Goal: Task Accomplishment & Management: Use online tool/utility

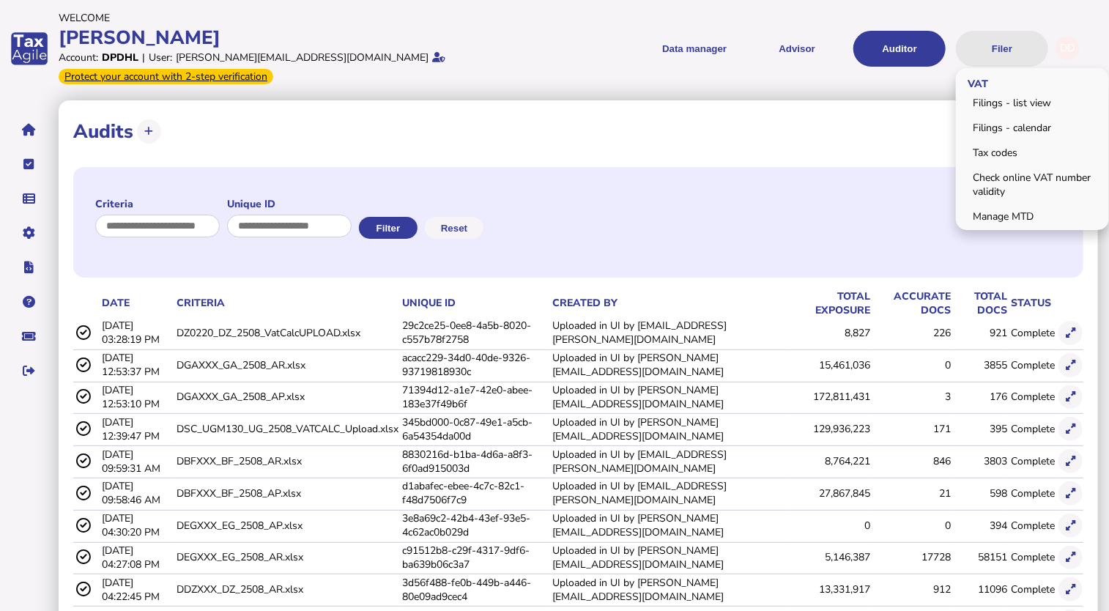
click at [995, 39] on button "Filer" at bounding box center [1002, 49] width 92 height 36
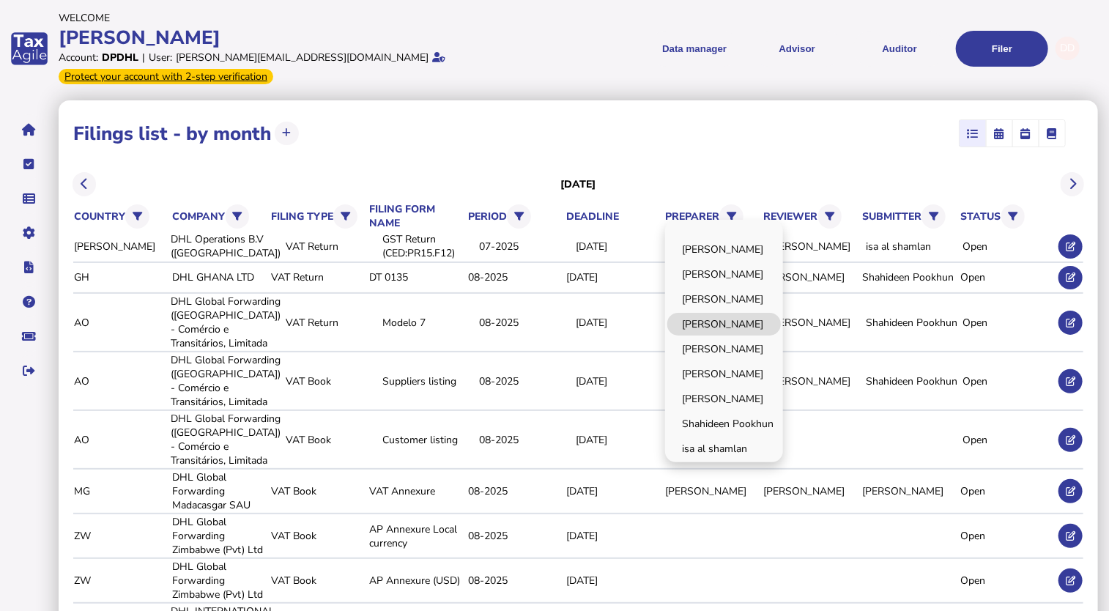
click at [737, 313] on link "[PERSON_NAME]" at bounding box center [724, 324] width 114 height 23
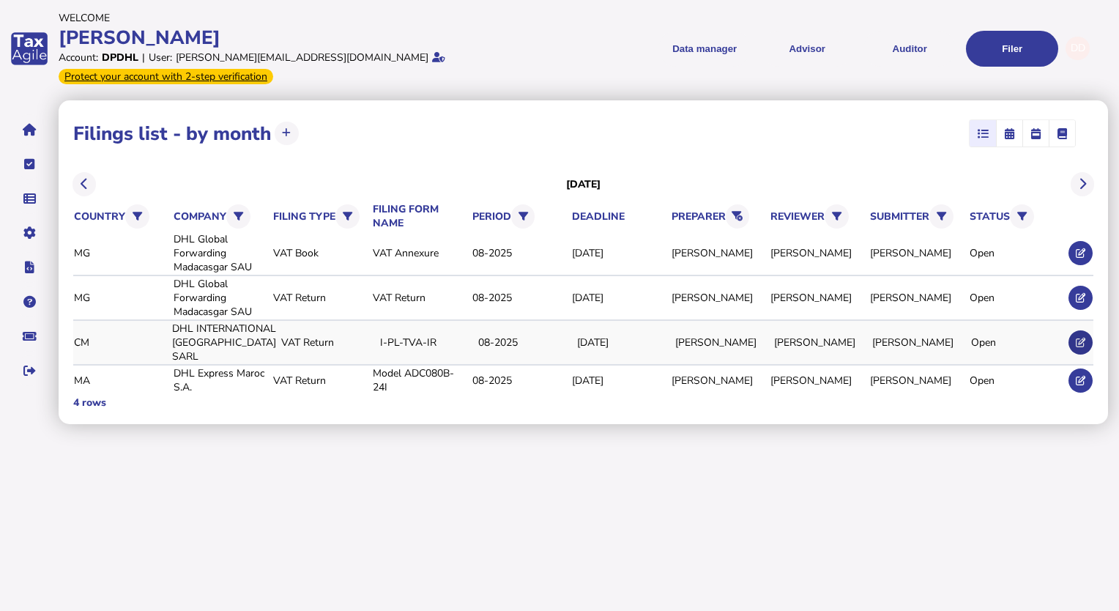
click at [1080, 338] on icon at bounding box center [1081, 343] width 10 height 10
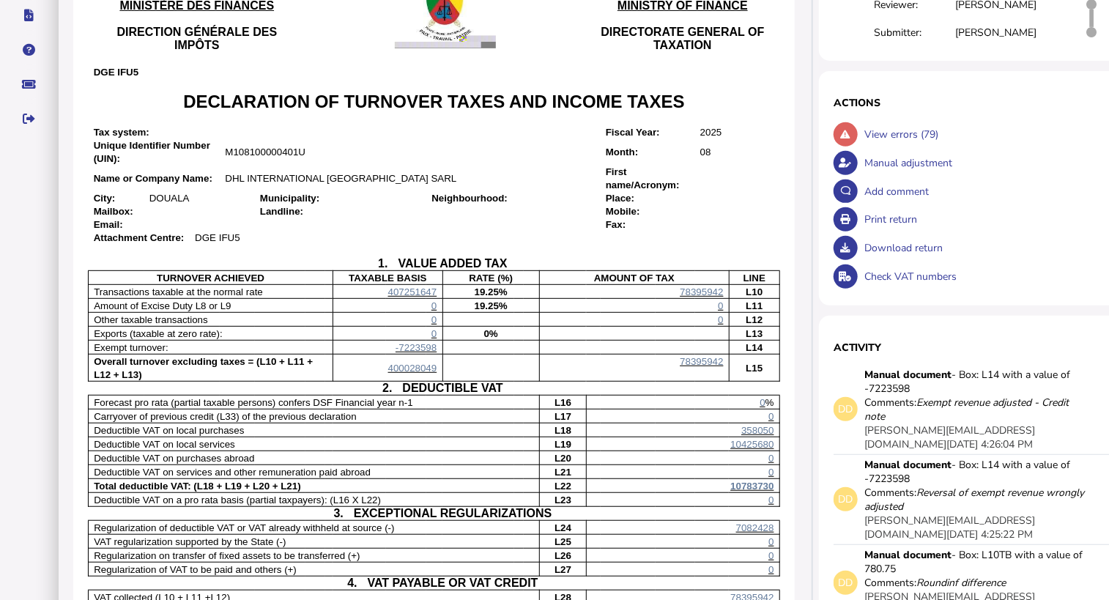
scroll to position [220, 0]
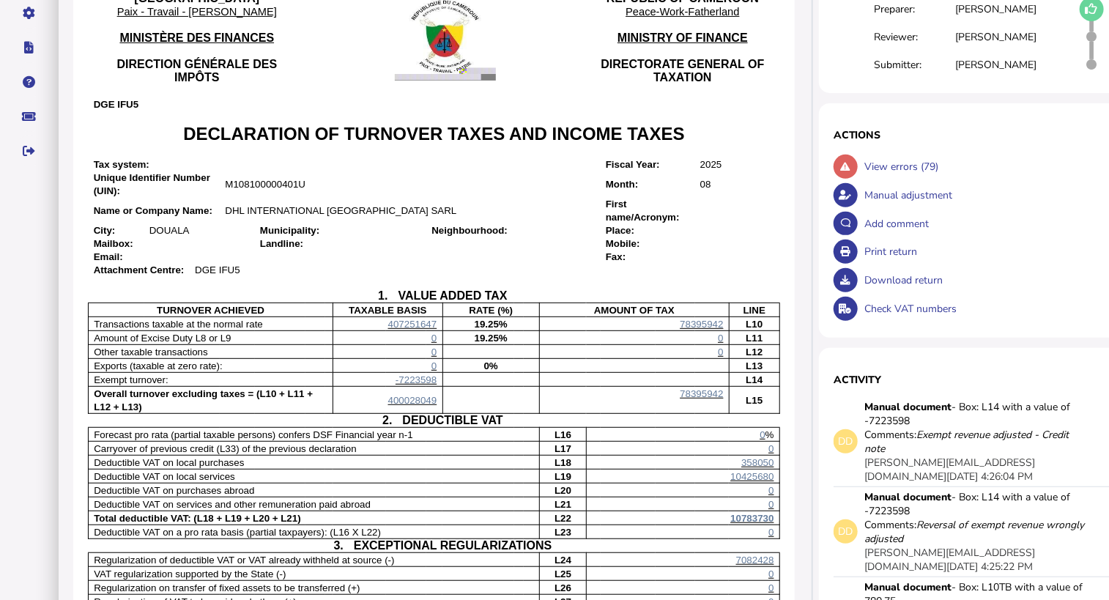
click at [669, 242] on p "Mobile:" at bounding box center [648, 243] width 84 height 13
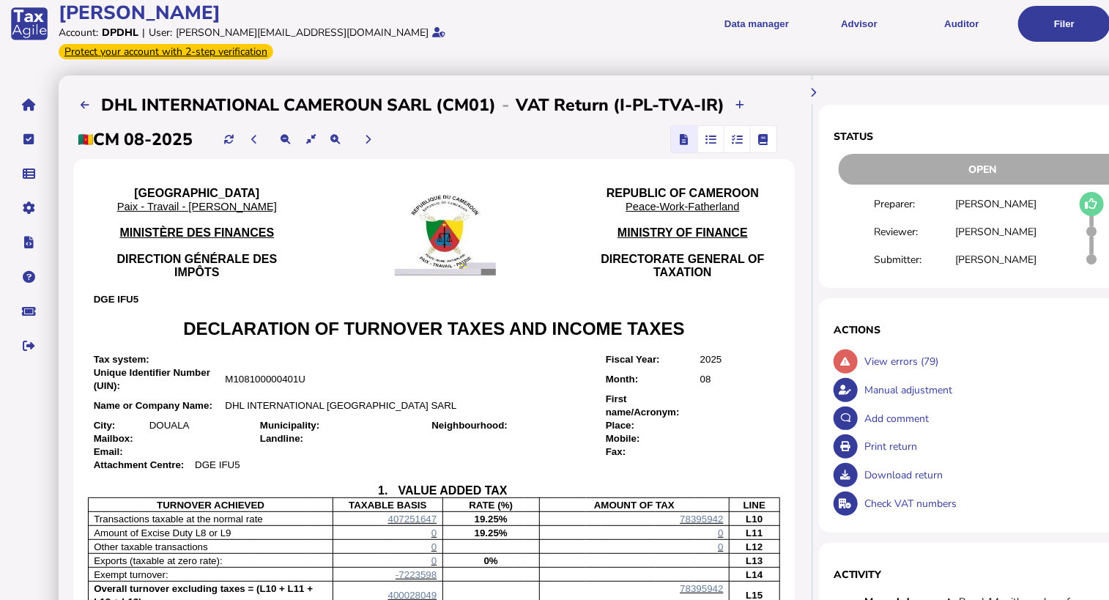
scroll to position [0, 0]
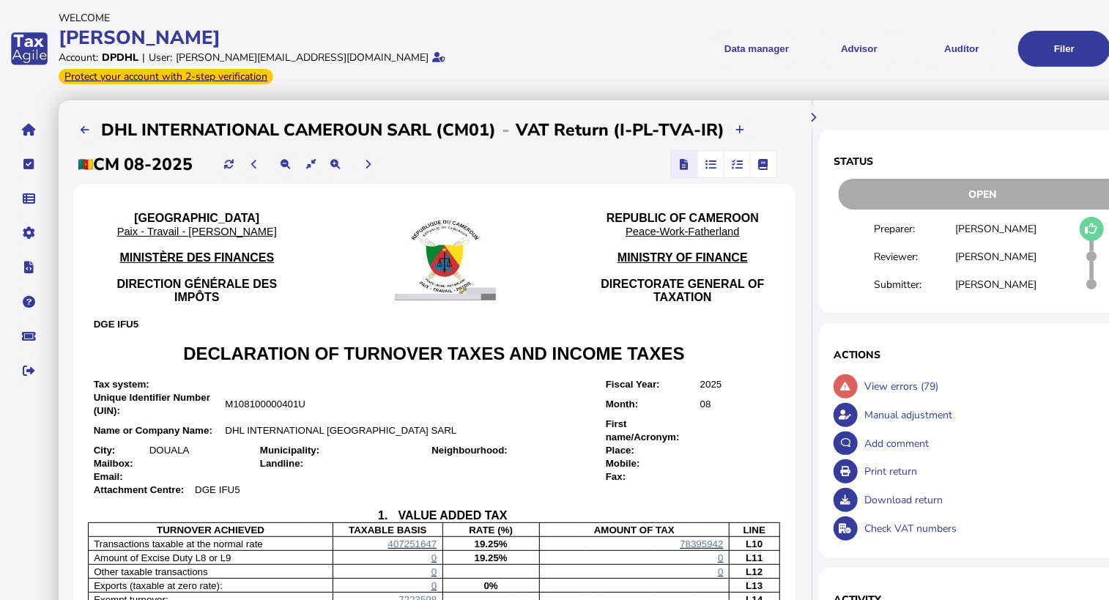
click at [729, 153] on span "button" at bounding box center [737, 164] width 24 height 26
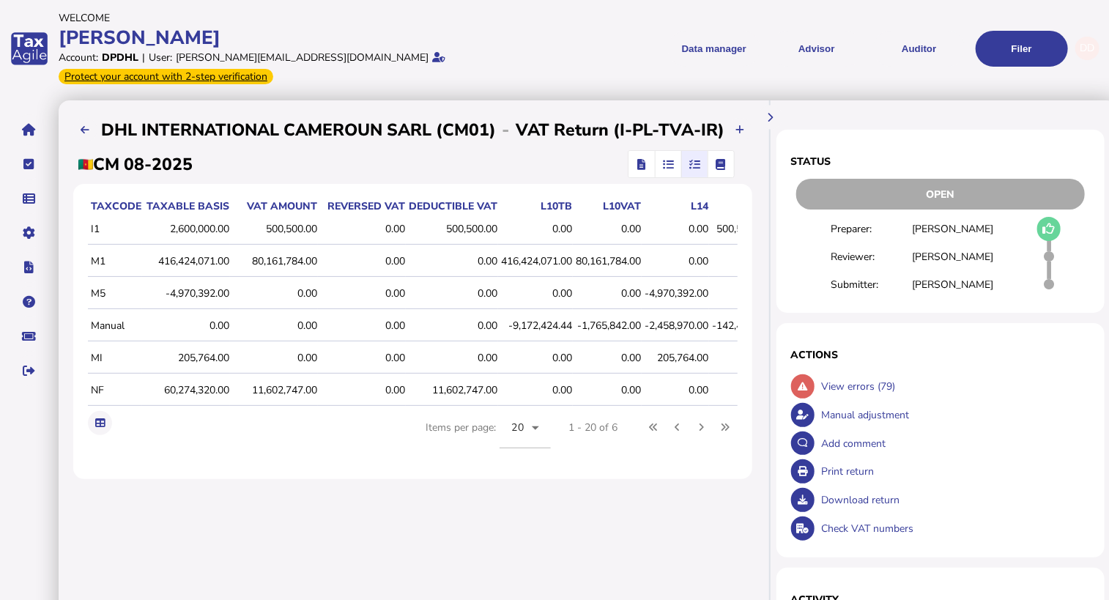
click at [637, 164] on icon "button" at bounding box center [641, 164] width 8 height 1
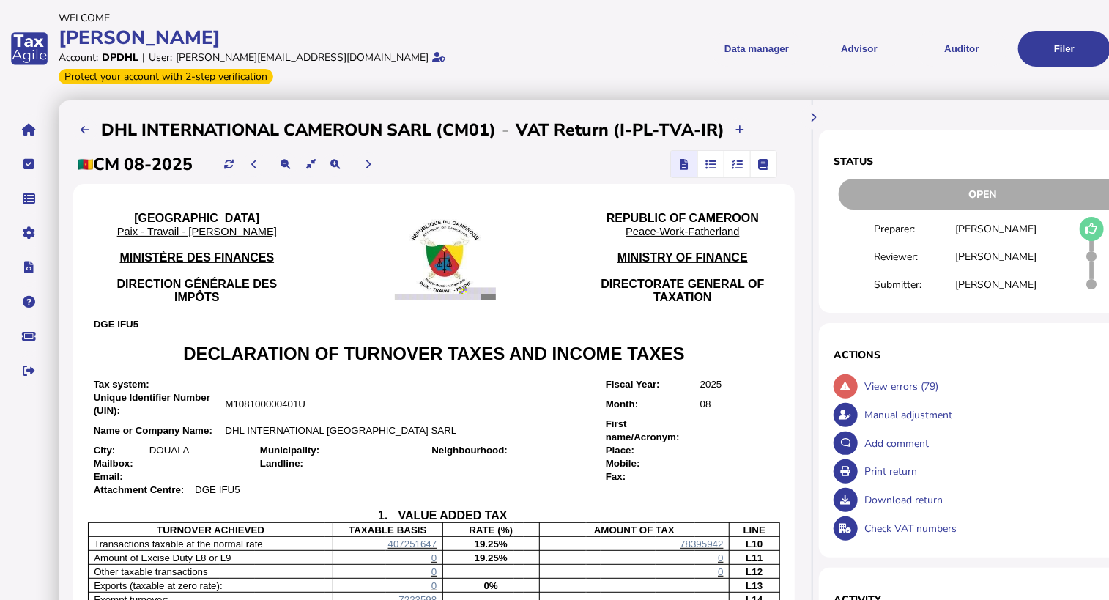
click at [732, 164] on icon "button" at bounding box center [737, 164] width 11 height 1
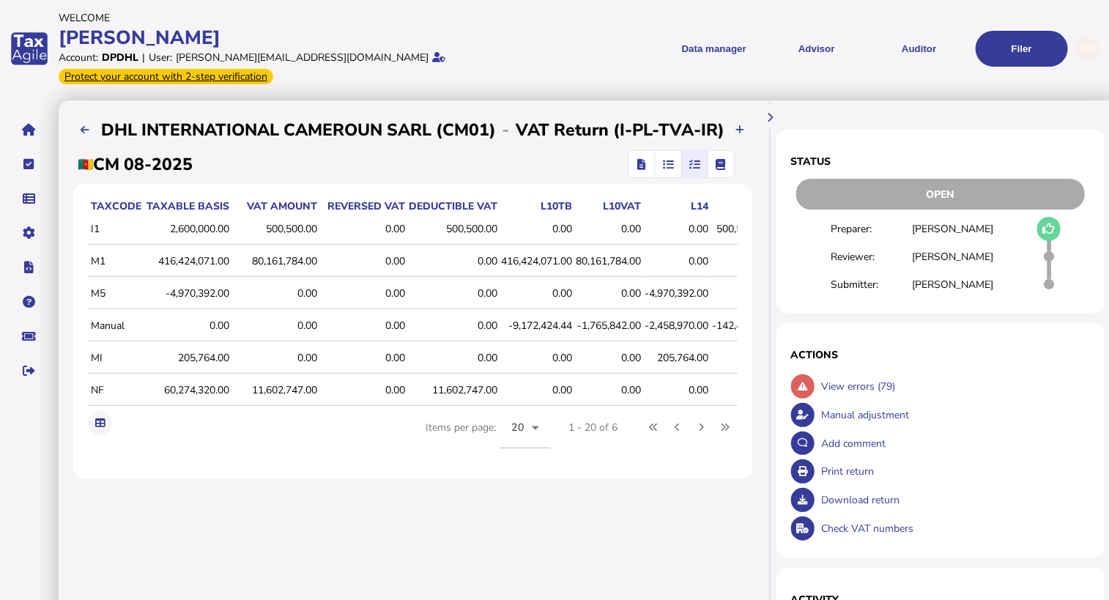
click at [642, 164] on icon "button" at bounding box center [641, 164] width 8 height 1
